Goal: Navigation & Orientation: Go to known website

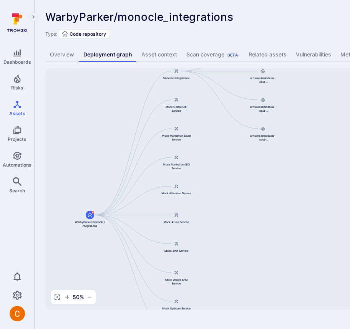
drag, startPoint x: 207, startPoint y: 121, endPoint x: 88, endPoint y: 120, distance: 118.6
click at [88, 121] on div "Monocle Integrations WarbyParker/monocle_integrations Mock Oracle ERP Service M…" at bounding box center [295, 189] width 501 height 242
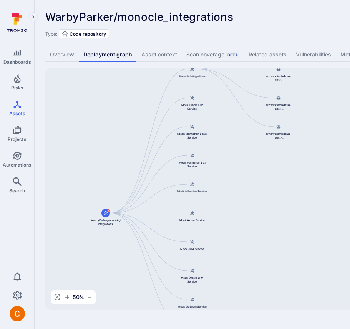
drag, startPoint x: 87, startPoint y: 101, endPoint x: 168, endPoint y: 98, distance: 81.5
click at [168, 98] on div "Monocle Integrations WarbyParker/monocle_integrations Mock Oracle ERP Service M…" at bounding box center [295, 189] width 501 height 242
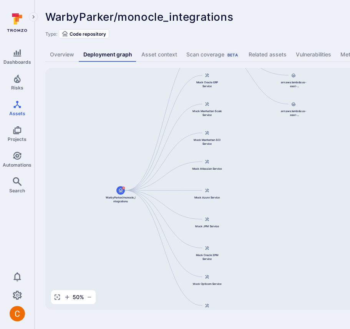
drag, startPoint x: 142, startPoint y: 96, endPoint x: 91, endPoint y: 74, distance: 55.6
click at [91, 74] on div "Monocle Integrations WarbyParker/monocle_integrations Mock Oracle ERP Service M…" at bounding box center [295, 189] width 501 height 242
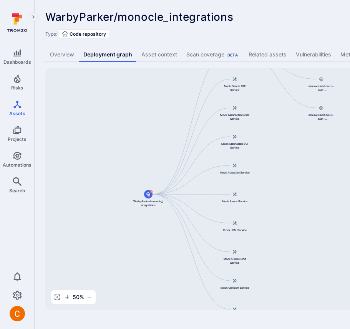
drag, startPoint x: 116, startPoint y: 170, endPoint x: 149, endPoint y: 162, distance: 33.6
click at [149, 162] on div "Monocle Integrations WarbyParker/monocle_integrations Mock Oracle ERP Service M…" at bounding box center [295, 189] width 501 height 242
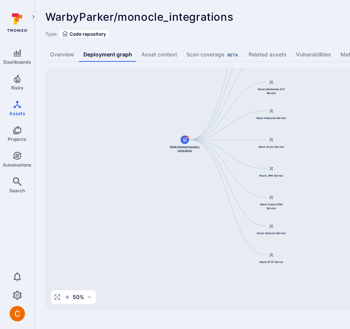
drag, startPoint x: 149, startPoint y: 190, endPoint x: 116, endPoint y: 197, distance: 33.2
click at [169, 152] on span "WarbyParker/monocle_integrations" at bounding box center [184, 149] width 31 height 8
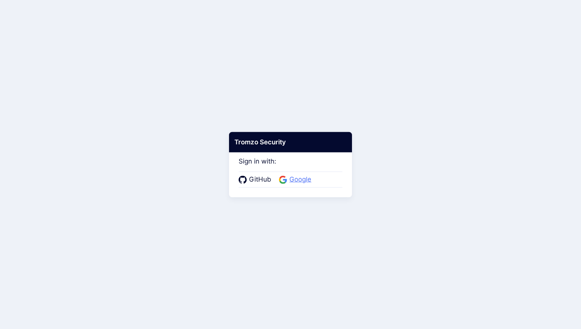
click at [298, 179] on span "Google" at bounding box center [300, 180] width 26 height 10
